Goal: Task Accomplishment & Management: Use online tool/utility

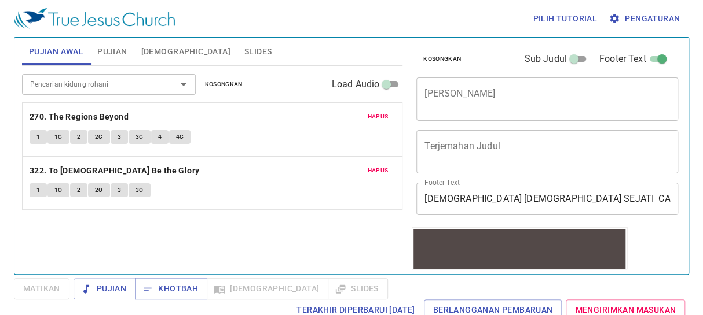
click at [372, 110] on button "Hapus" at bounding box center [378, 117] width 35 height 14
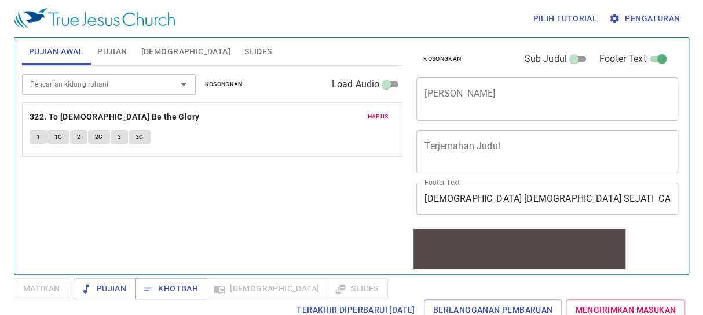
click at [372, 110] on button "Hapus" at bounding box center [378, 117] width 35 height 14
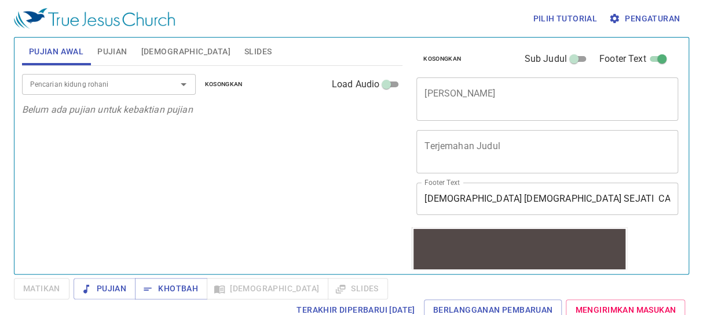
click at [158, 82] on div "Pencarian kidung rohani" at bounding box center [109, 84] width 174 height 20
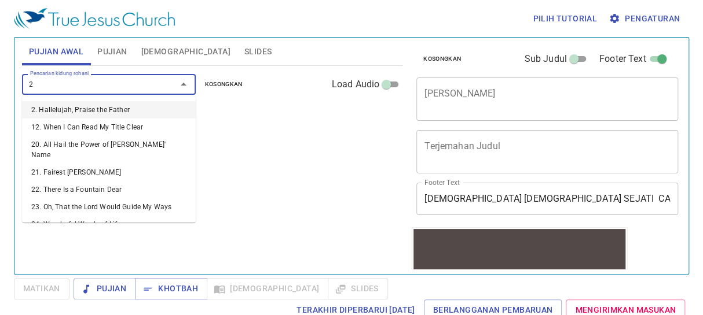
type input "25"
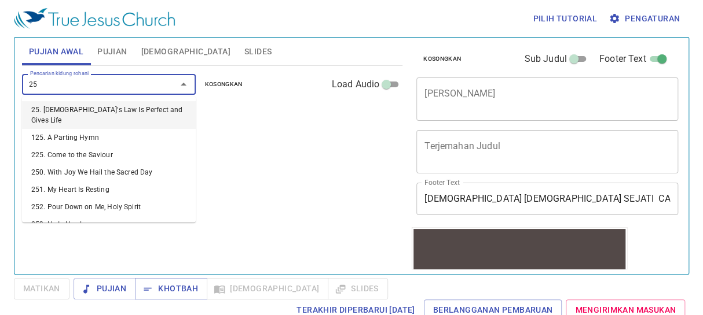
click at [117, 107] on li "25. [DEMOGRAPHIC_DATA]'s Law Is Perfect and Gives Life" at bounding box center [109, 115] width 174 height 28
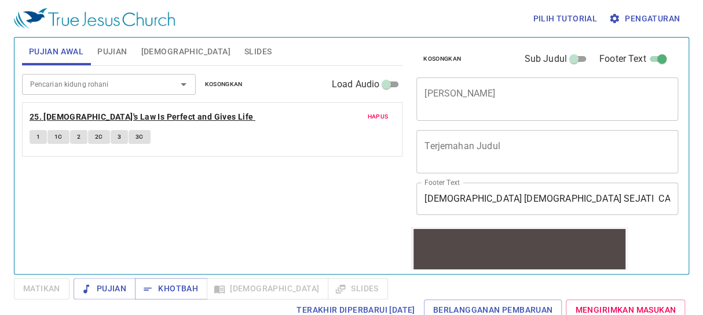
click at [168, 118] on b "25. [DEMOGRAPHIC_DATA]'s Law Is Perfect and Gives Life" at bounding box center [142, 117] width 224 height 14
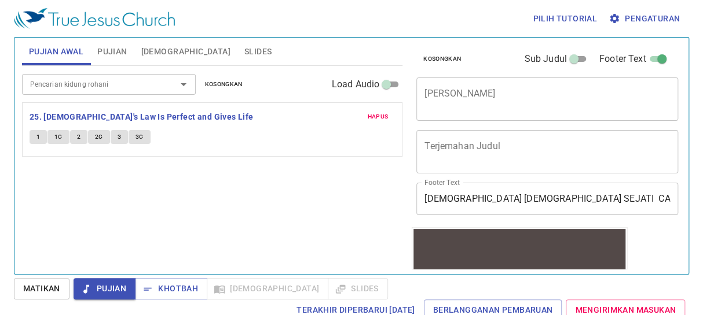
click at [34, 140] on button "1" at bounding box center [38, 137] width 17 height 14
click at [45, 291] on span "Matikan" at bounding box center [41, 289] width 37 height 14
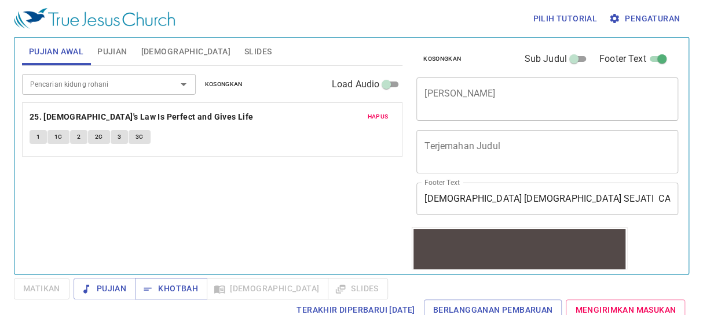
click at [43, 142] on button "1" at bounding box center [38, 137] width 17 height 14
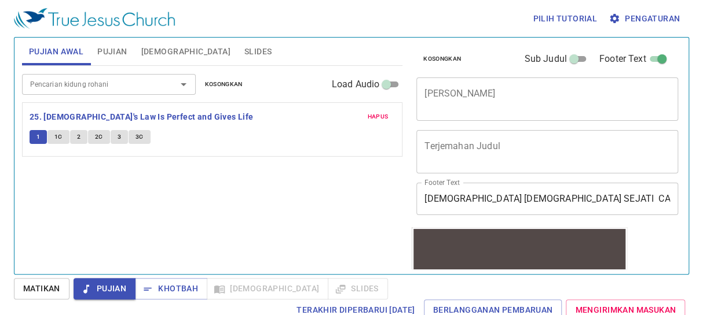
click at [116, 78] on input "Pencarian kidung rohani" at bounding box center [91, 84] width 133 height 13
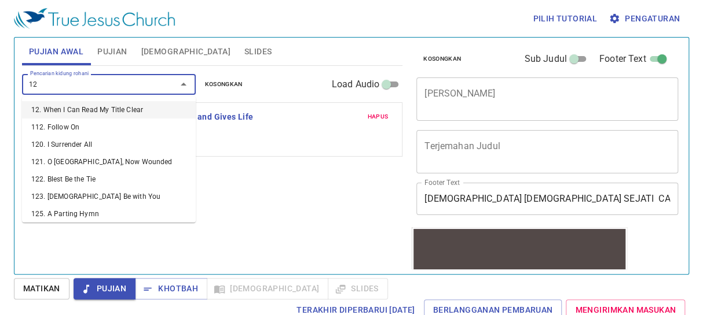
type input "128"
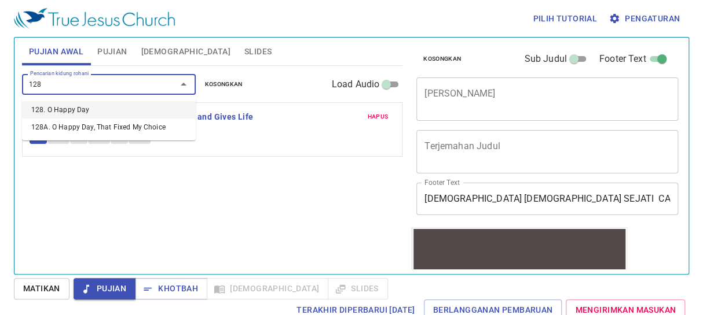
click at [98, 108] on li "128. O Happy Day" at bounding box center [109, 109] width 174 height 17
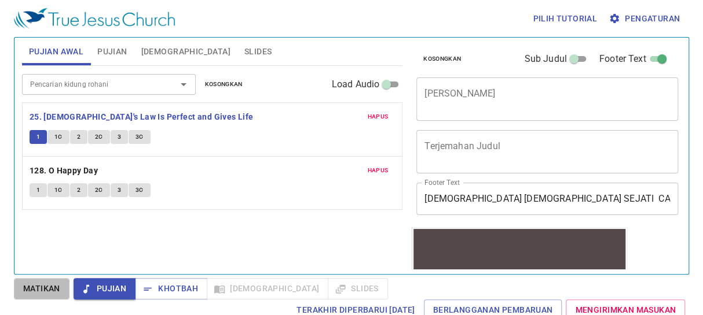
click at [39, 286] on span "Matikan" at bounding box center [41, 289] width 37 height 14
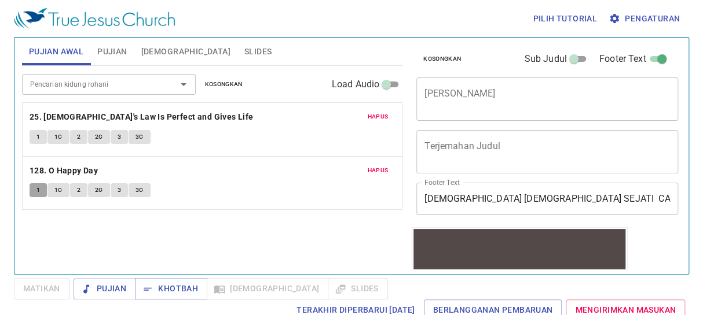
click at [38, 190] on span "1" at bounding box center [37, 190] width 3 height 10
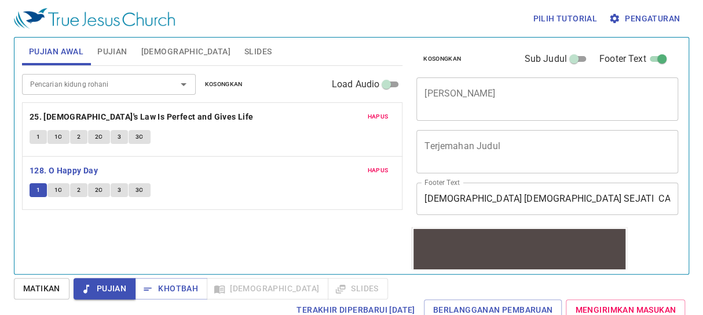
click at [654, 16] on span "Pengaturan" at bounding box center [645, 19] width 69 height 14
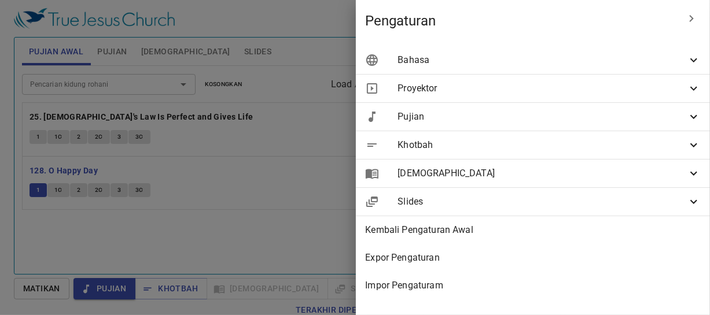
click at [648, 58] on span "Bahasa" at bounding box center [542, 60] width 289 height 14
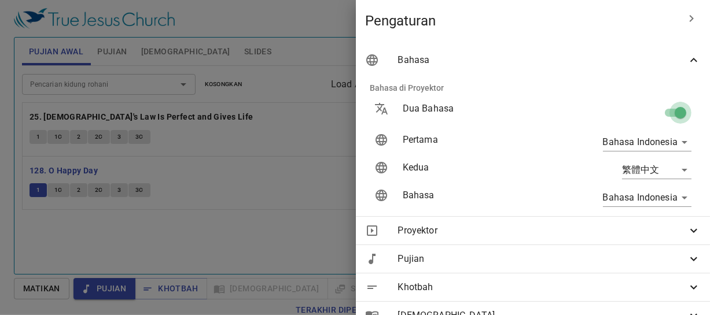
click at [667, 113] on input "checkbox" at bounding box center [681, 115] width 66 height 22
checkbox input "false"
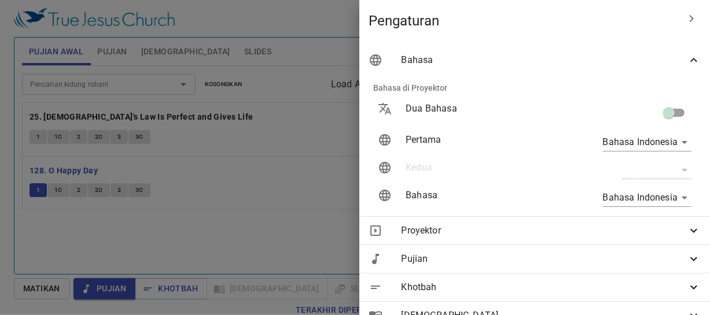
click at [192, 134] on div at bounding box center [355, 157] width 710 height 315
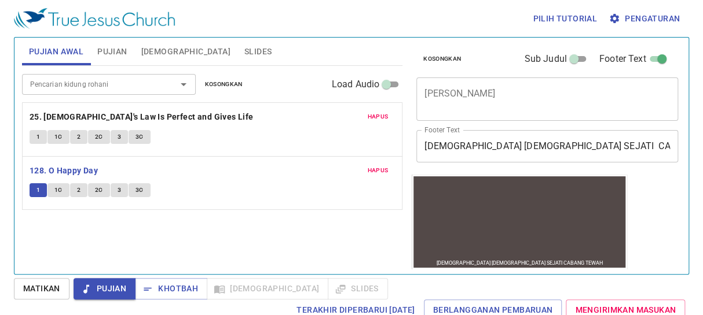
click at [65, 87] on input "Pencarian kidung rohani" at bounding box center [91, 84] width 133 height 13
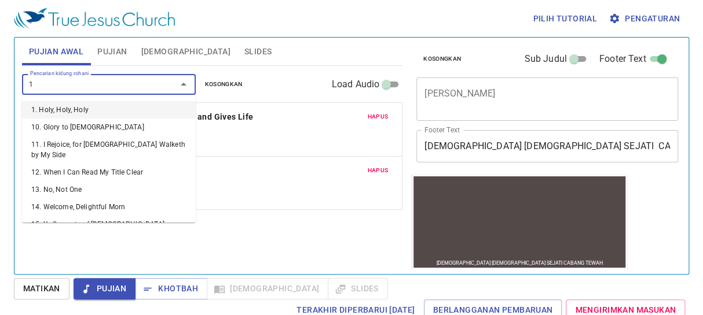
type input "17"
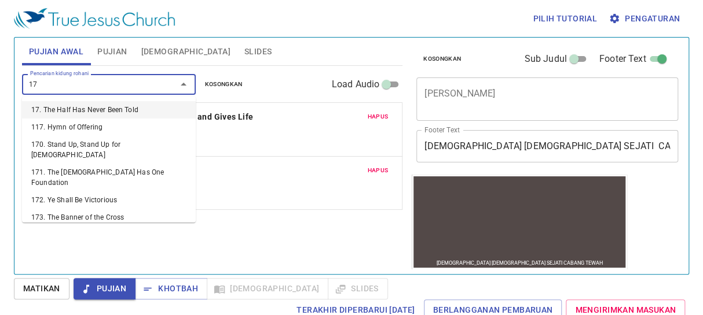
click at [85, 107] on li "17. The Half Has Never Been Told" at bounding box center [109, 109] width 174 height 17
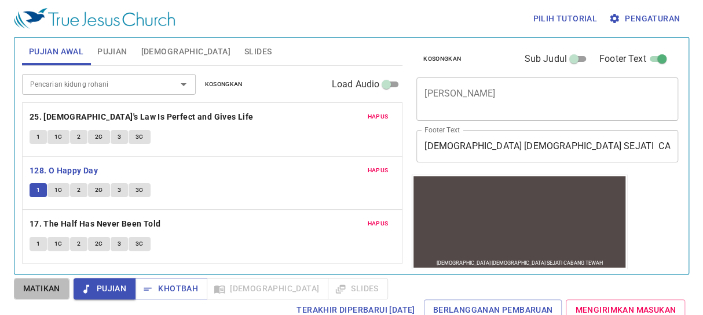
click at [42, 287] on span "Matikan" at bounding box center [41, 289] width 37 height 14
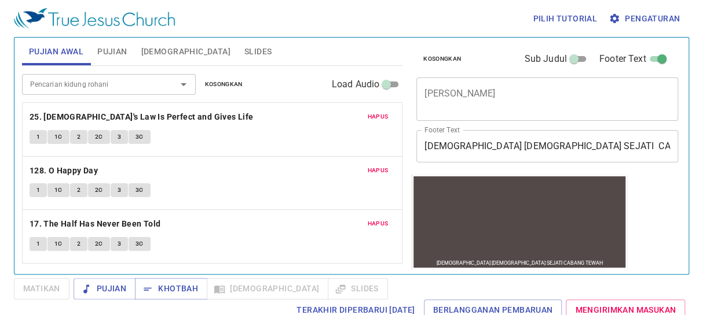
click at [35, 243] on button "1" at bounding box center [38, 244] width 17 height 14
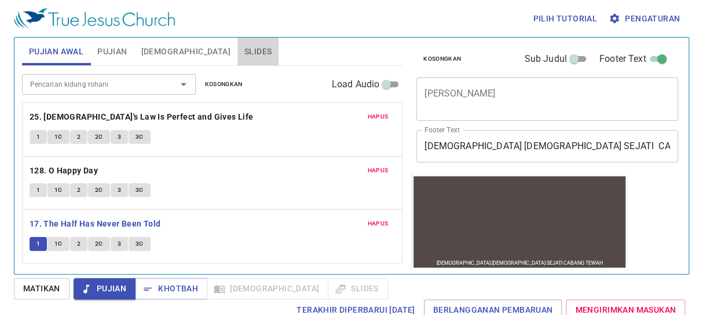
click at [244, 50] on span "Slides" at bounding box center [257, 52] width 27 height 14
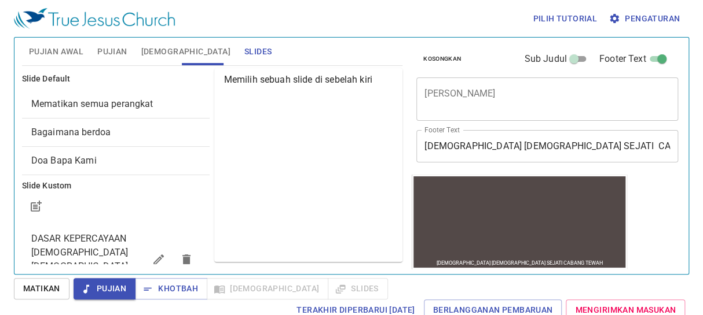
click at [52, 257] on span "DASAR KEPERCAYAAN [DEMOGRAPHIC_DATA] [DEMOGRAPHIC_DATA] SEJATI" at bounding box center [79, 259] width 97 height 53
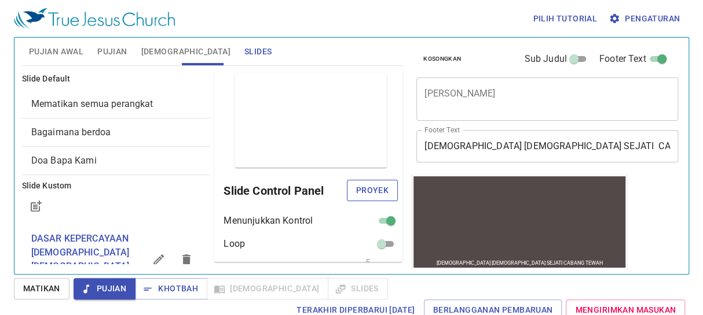
click at [366, 189] on span "Proyek" at bounding box center [372, 190] width 32 height 14
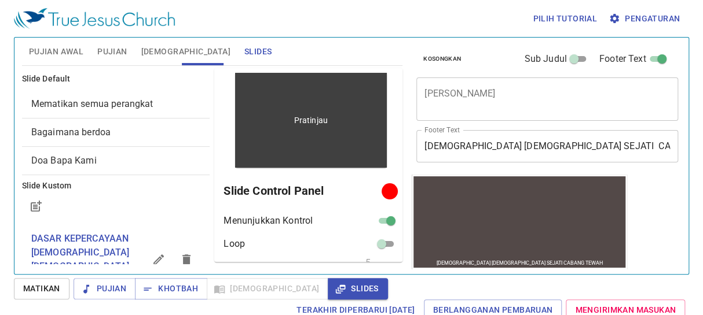
click at [317, 127] on div "Pratinjau" at bounding box center [311, 120] width 152 height 95
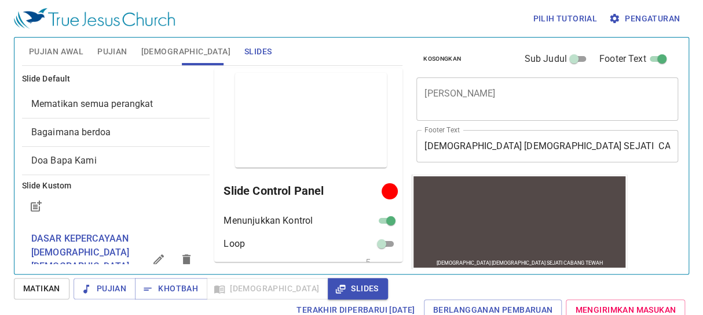
click at [79, 45] on span "Pujian Awal" at bounding box center [56, 52] width 54 height 14
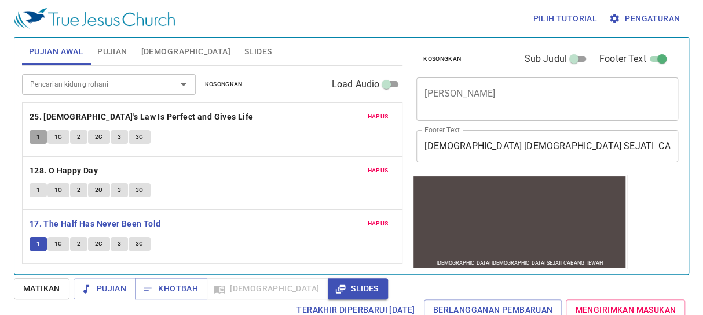
click at [39, 134] on span "1" at bounding box center [37, 137] width 3 height 10
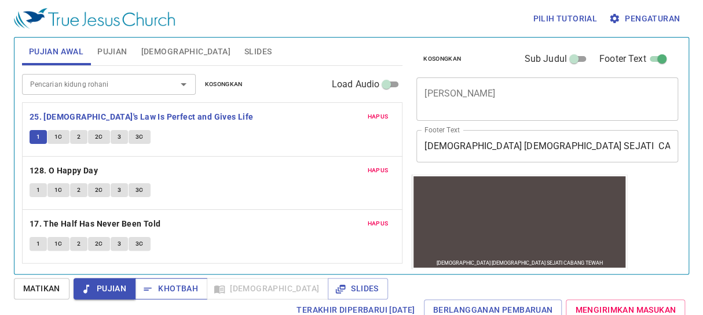
click at [172, 283] on span "Khotbah" at bounding box center [171, 289] width 54 height 14
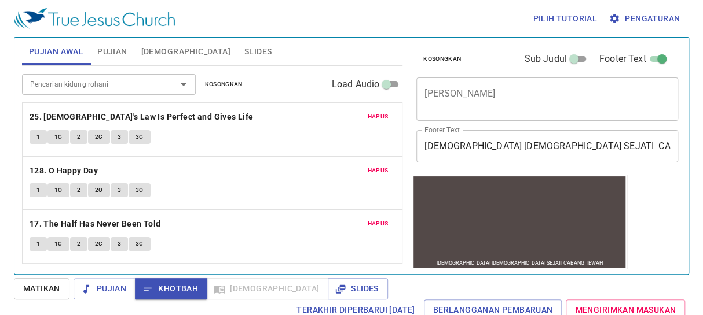
click at [172, 283] on span "Khotbah" at bounding box center [171, 289] width 54 height 14
click at [244, 57] on span "Slides" at bounding box center [257, 52] width 27 height 14
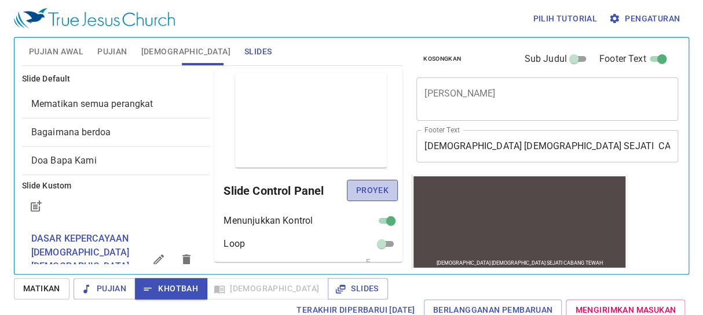
click at [376, 197] on span "Proyek" at bounding box center [372, 190] width 32 height 14
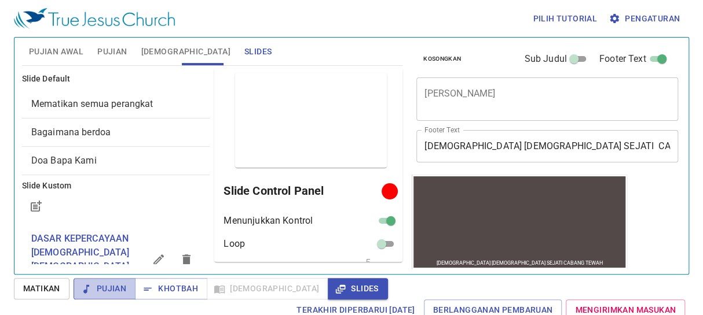
click at [84, 295] on span "Pujian" at bounding box center [104, 289] width 43 height 14
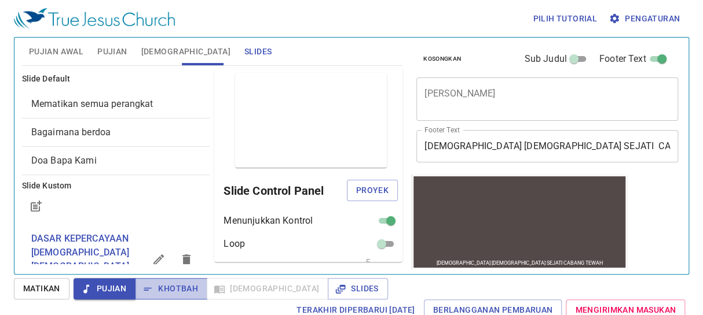
click at [173, 286] on span "Khotbah" at bounding box center [171, 289] width 54 height 14
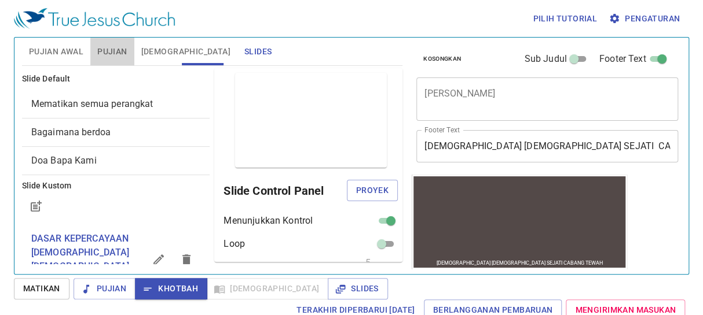
click at [110, 53] on span "Pujian" at bounding box center [112, 52] width 30 height 14
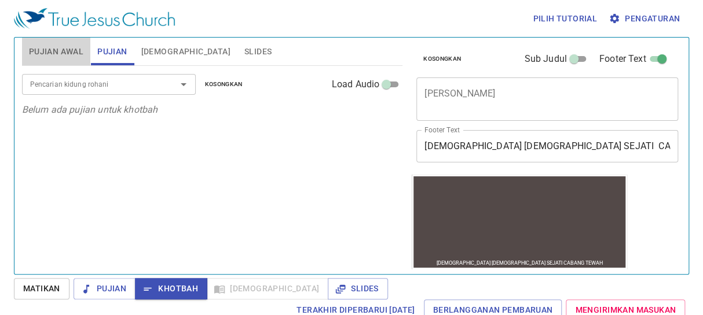
click at [58, 49] on span "Pujian Awal" at bounding box center [56, 52] width 54 height 14
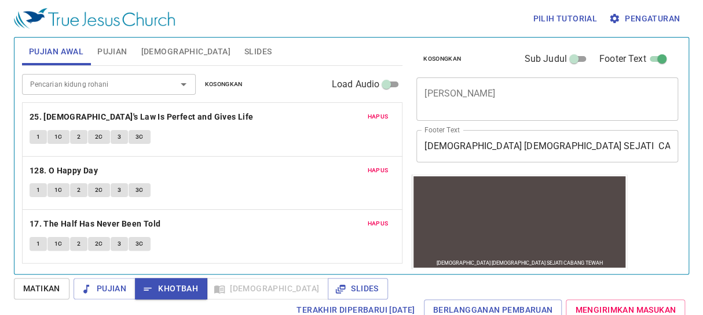
click at [497, 88] on textarea "[PERSON_NAME]" at bounding box center [546, 99] width 245 height 22
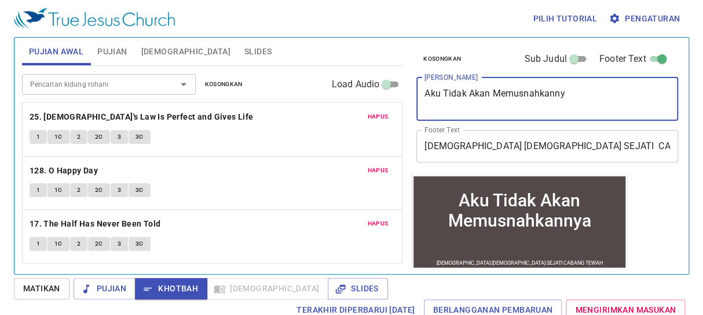
type textarea "Aku Tidak Akan Memusnahkannya"
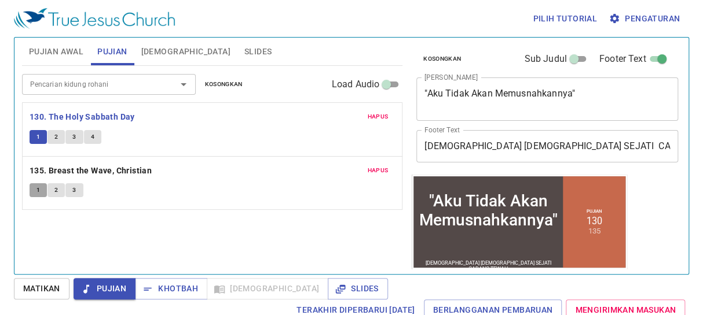
click at [36, 189] on span "1" at bounding box center [37, 190] width 3 height 10
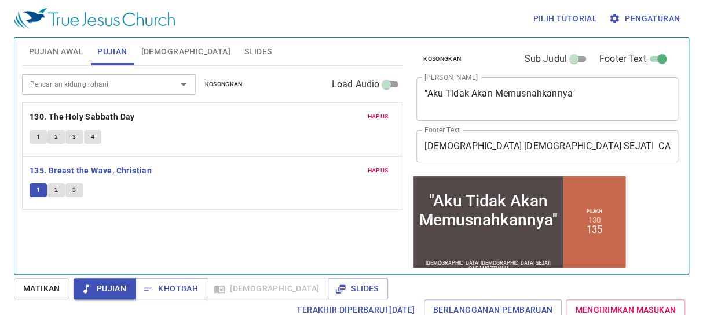
click at [390, 85] on input "Load Audio" at bounding box center [386, 87] width 42 height 14
checkbox input "true"
select select "1"
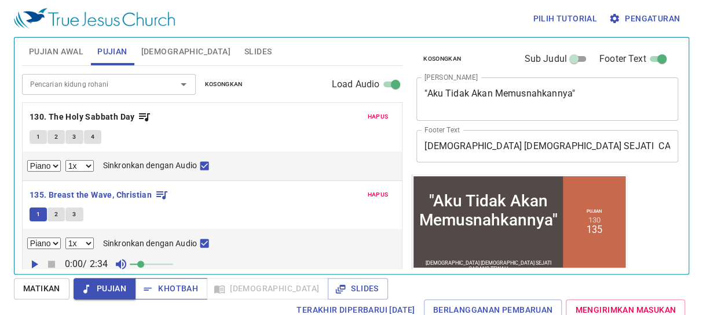
click at [150, 289] on icon "button" at bounding box center [148, 290] width 12 height 12
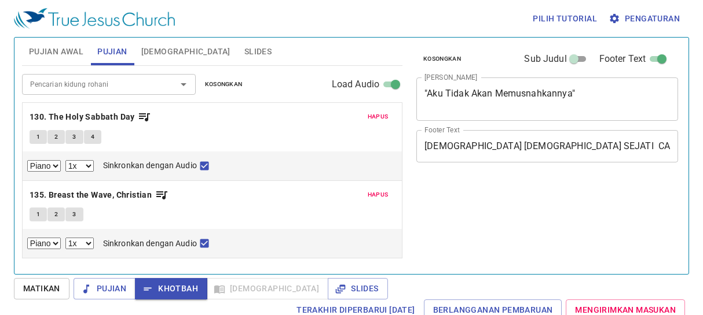
select select "1"
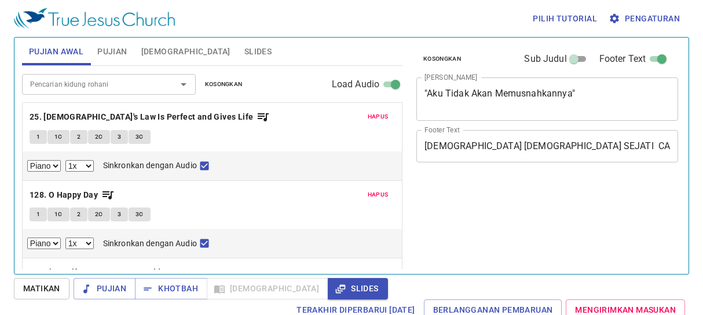
select select "1"
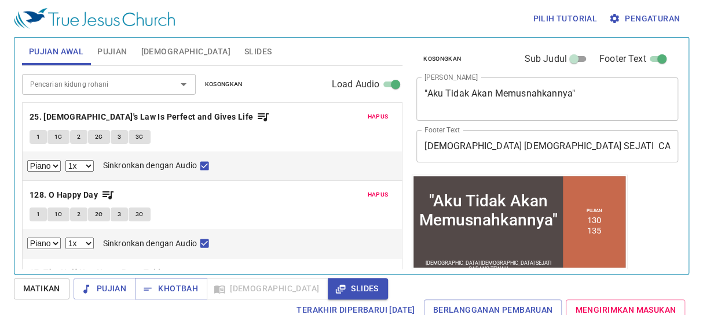
click at [69, 81] on input "Pencarian kidung rohani" at bounding box center [91, 84] width 133 height 13
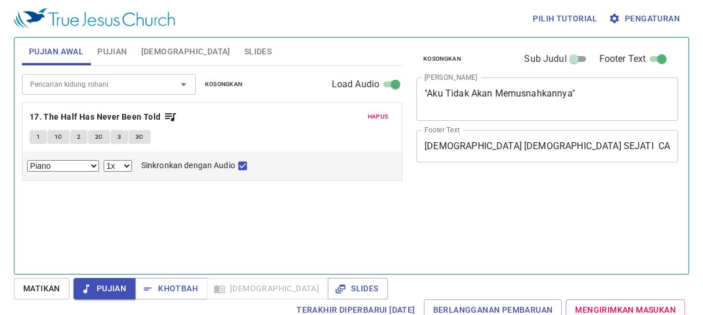
select select "1"
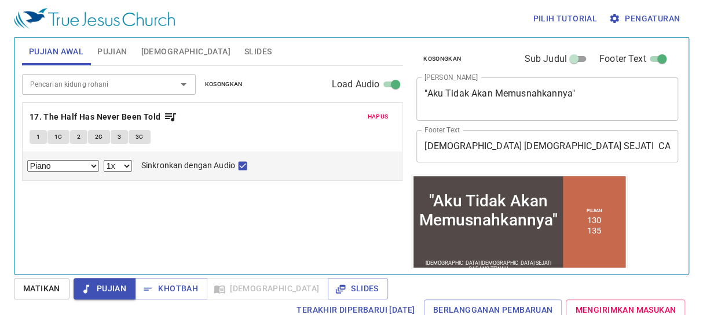
click at [36, 135] on span "1" at bounding box center [37, 137] width 3 height 10
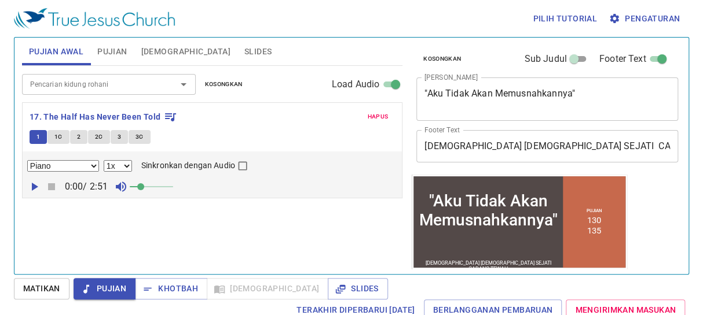
click at [36, 135] on span "1" at bounding box center [37, 137] width 3 height 10
checkbox input "false"
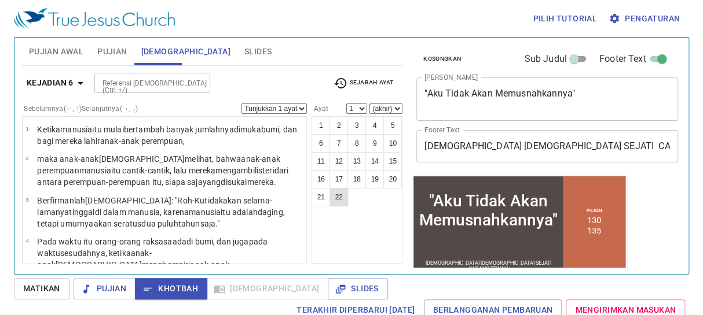
click at [344, 194] on button "22" at bounding box center [338, 197] width 19 height 19
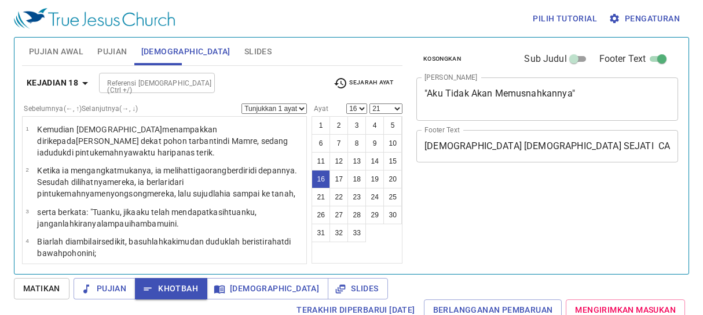
select select "16"
select select "21"
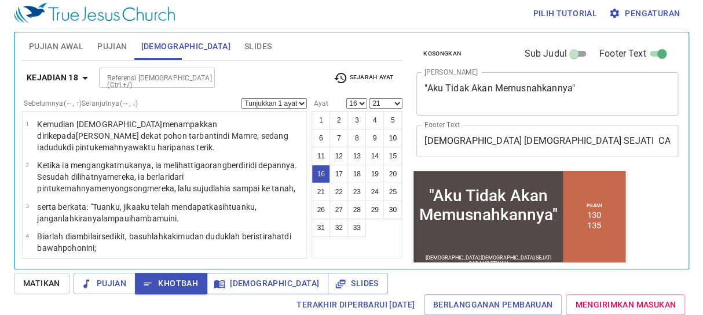
scroll to position [535, 0]
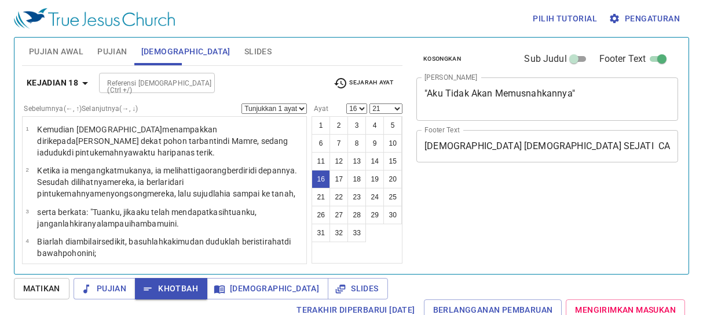
select select "16"
select select "21"
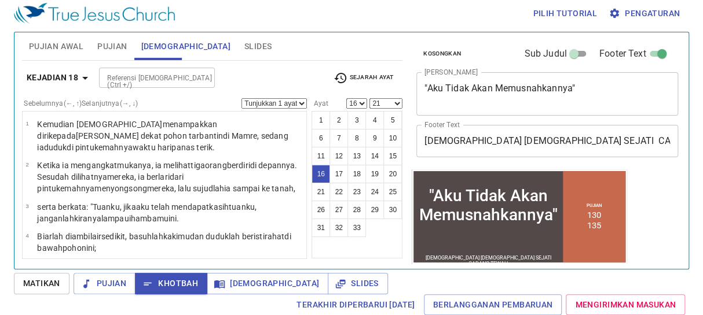
scroll to position [535, 0]
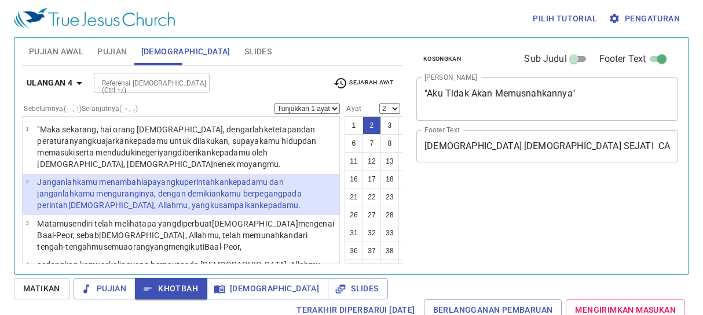
select select "2"
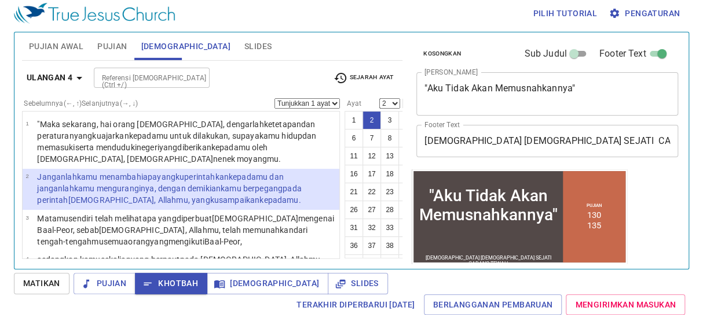
scroll to position [5, 0]
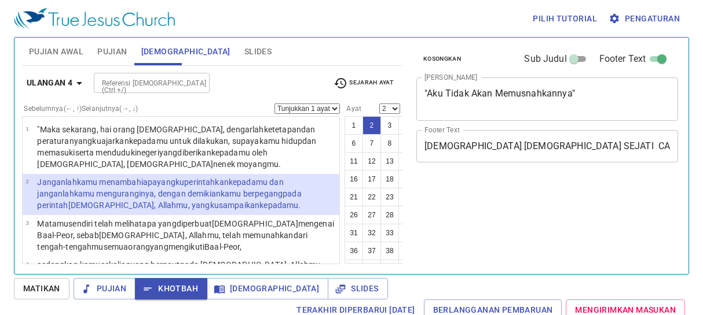
select select "2"
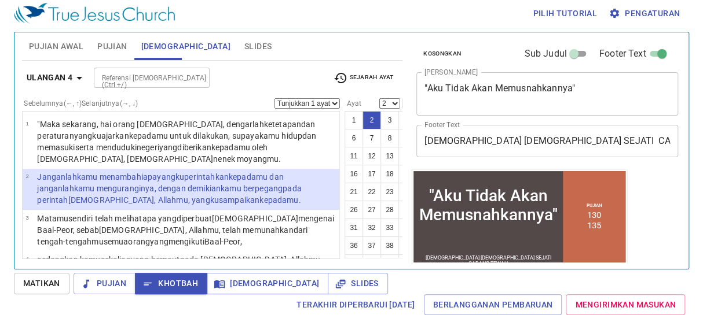
scroll to position [5, 0]
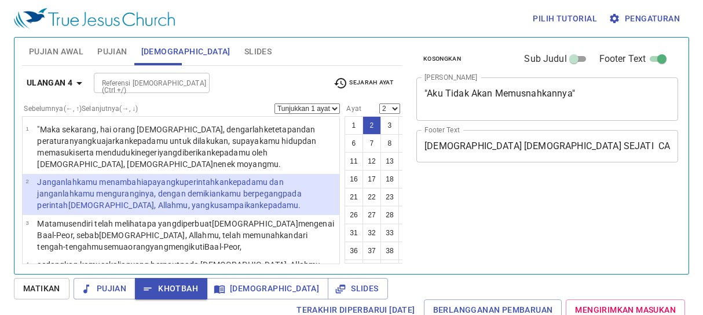
select select "2"
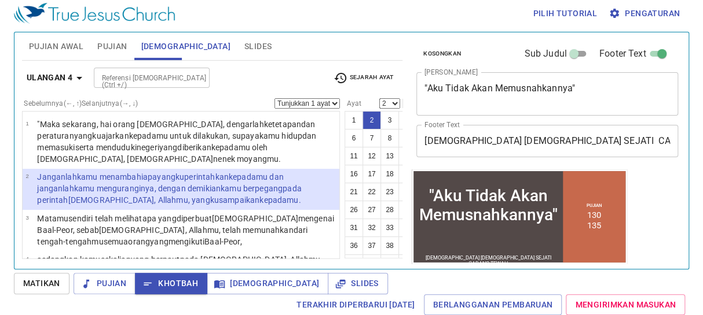
scroll to position [5, 0]
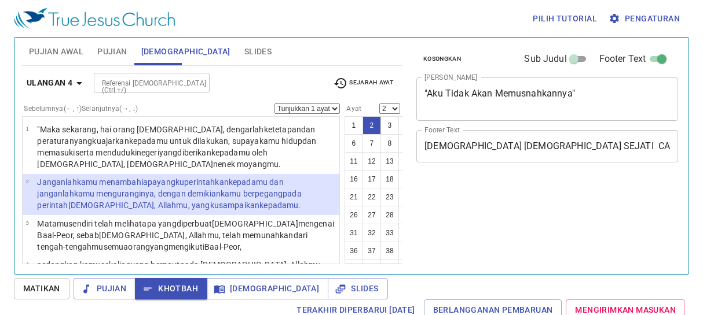
select select "2"
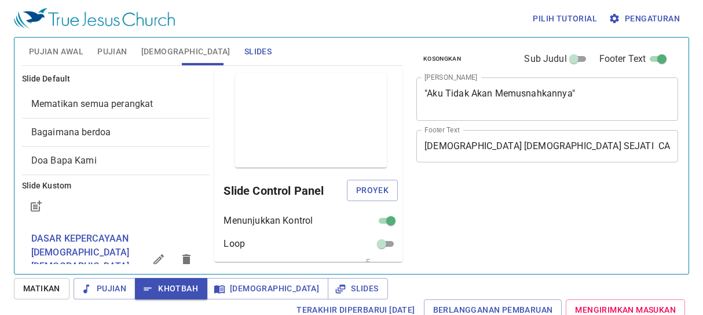
scroll to position [5, 0]
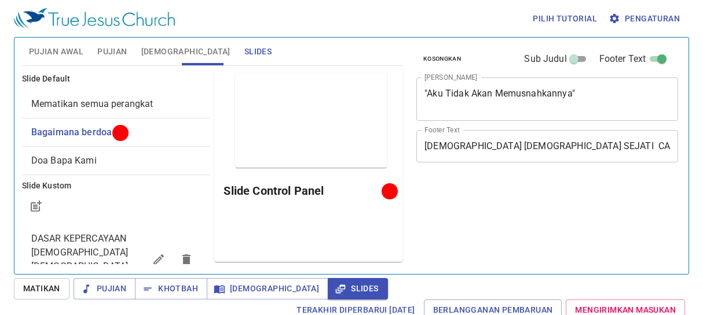
scroll to position [5, 0]
